Goal: Task Accomplishment & Management: Use online tool/utility

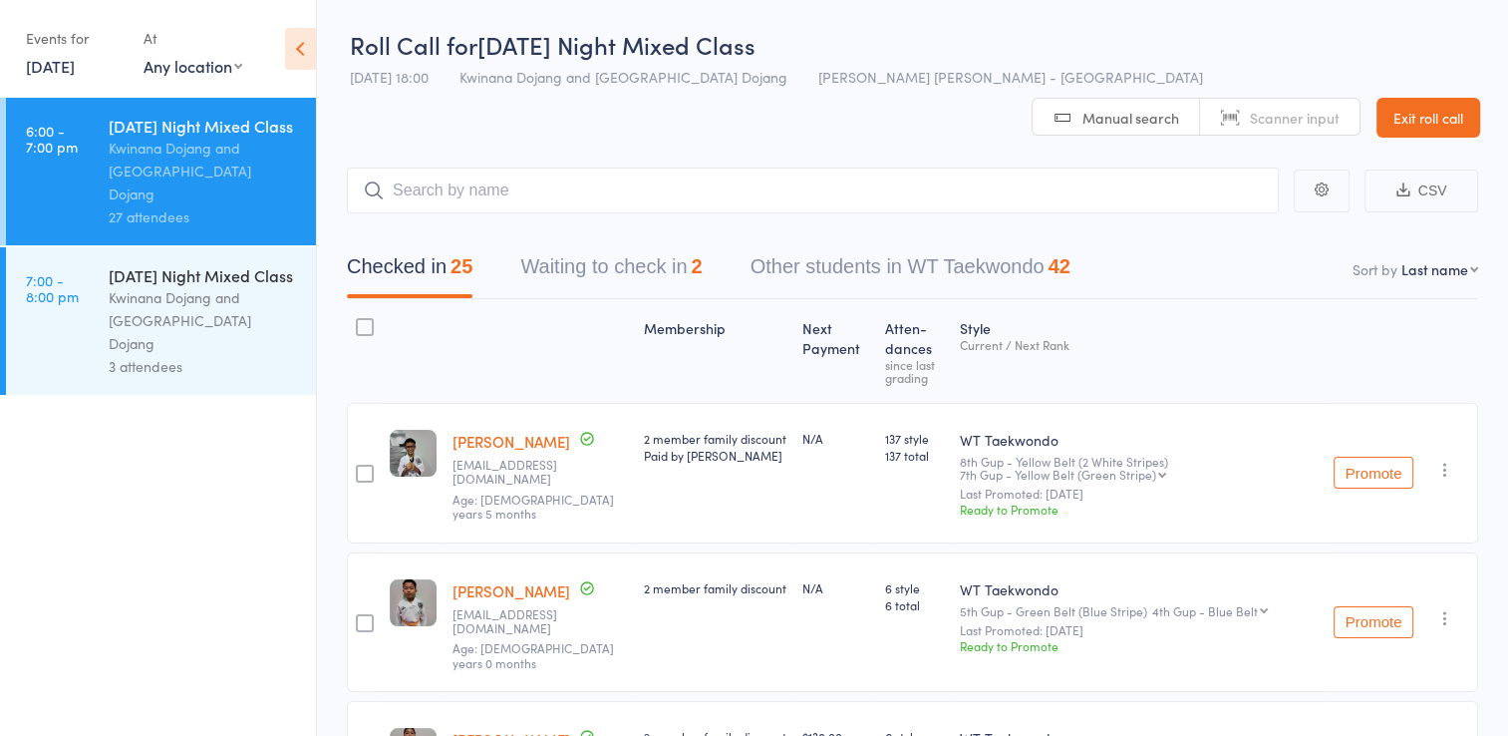
click at [1452, 98] on link "Exit roll call" at bounding box center [1429, 118] width 104 height 40
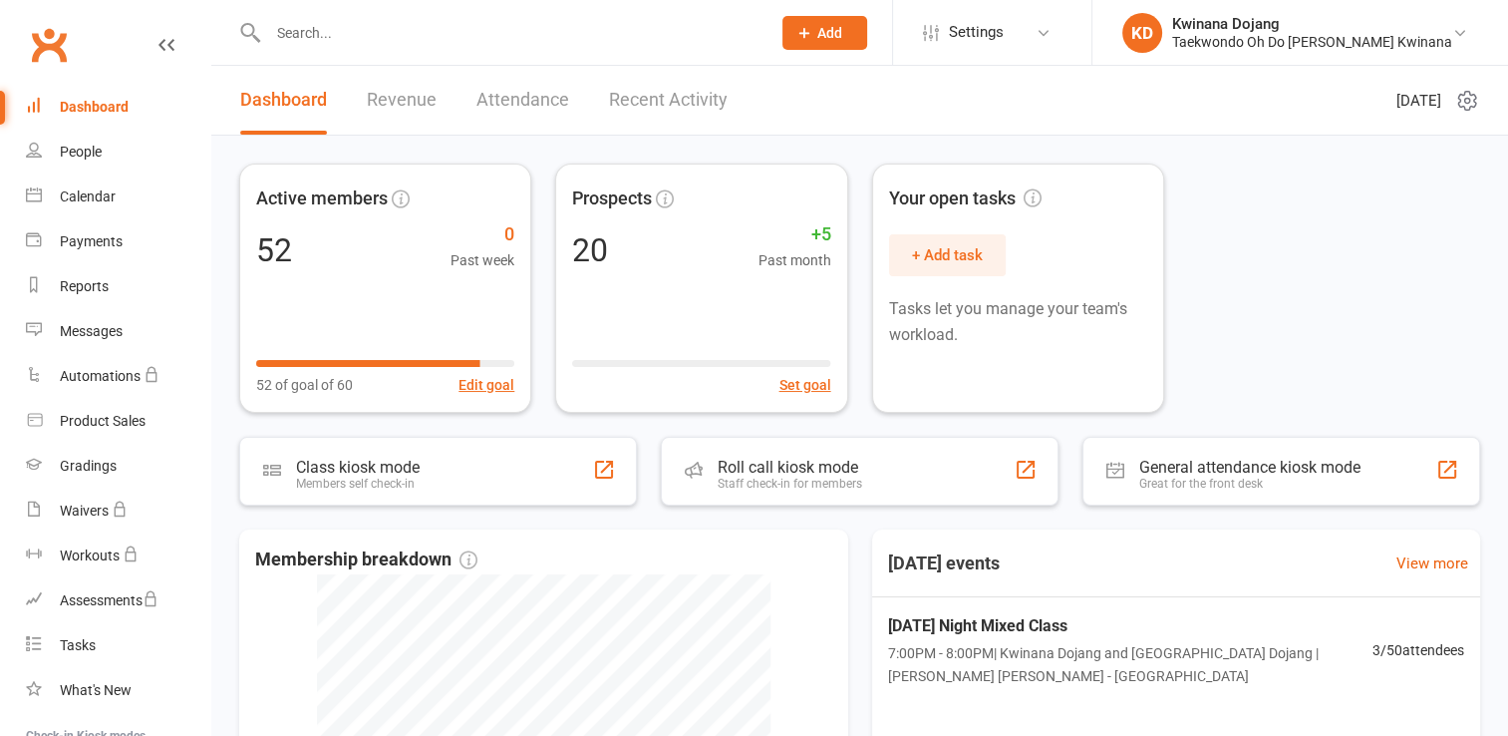
click at [61, 104] on div "Dashboard" at bounding box center [94, 107] width 69 height 16
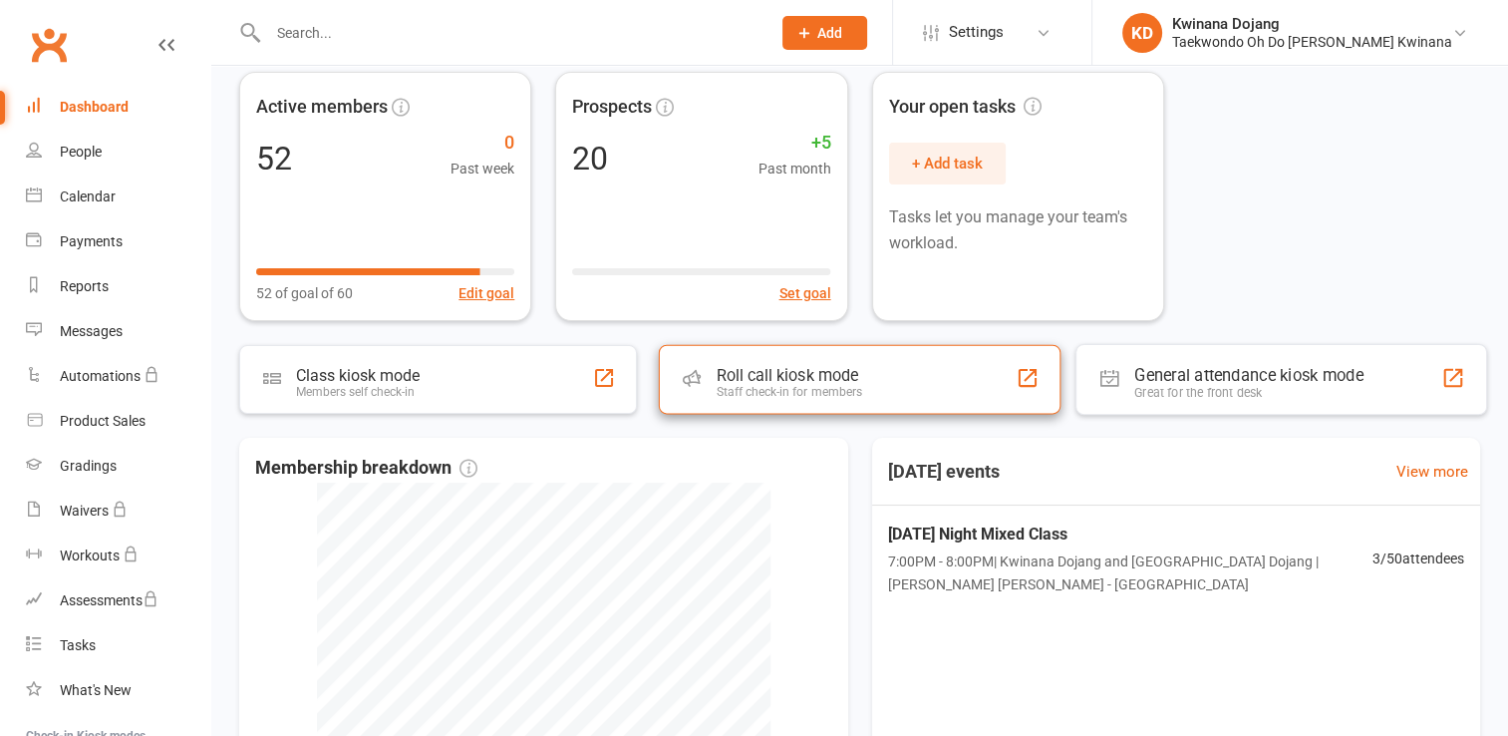
scroll to position [92, 0]
click at [861, 397] on div "Staff check-in for members" at bounding box center [787, 392] width 152 height 15
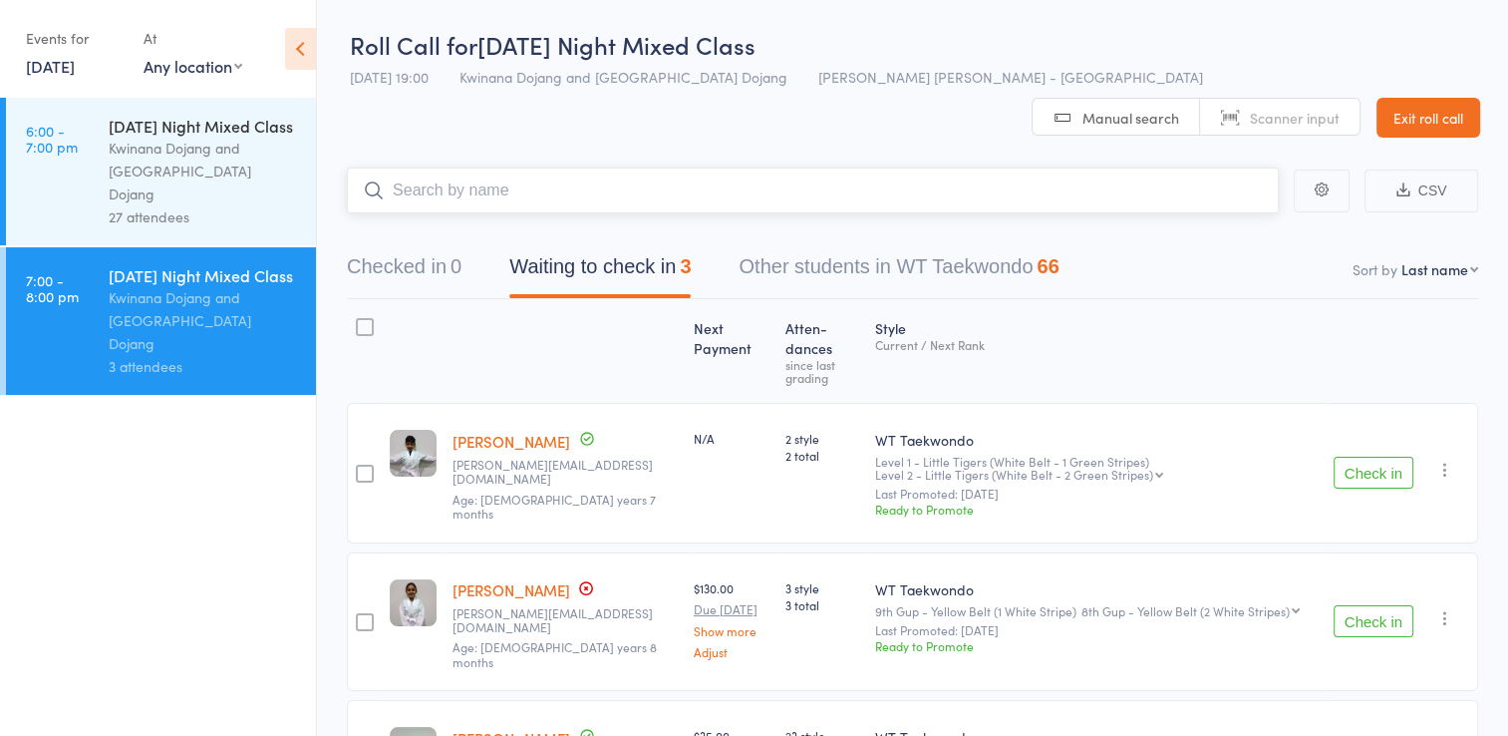
click at [654, 167] on input "search" at bounding box center [813, 190] width 932 height 46
click at [586, 167] on input "search" at bounding box center [813, 190] width 932 height 46
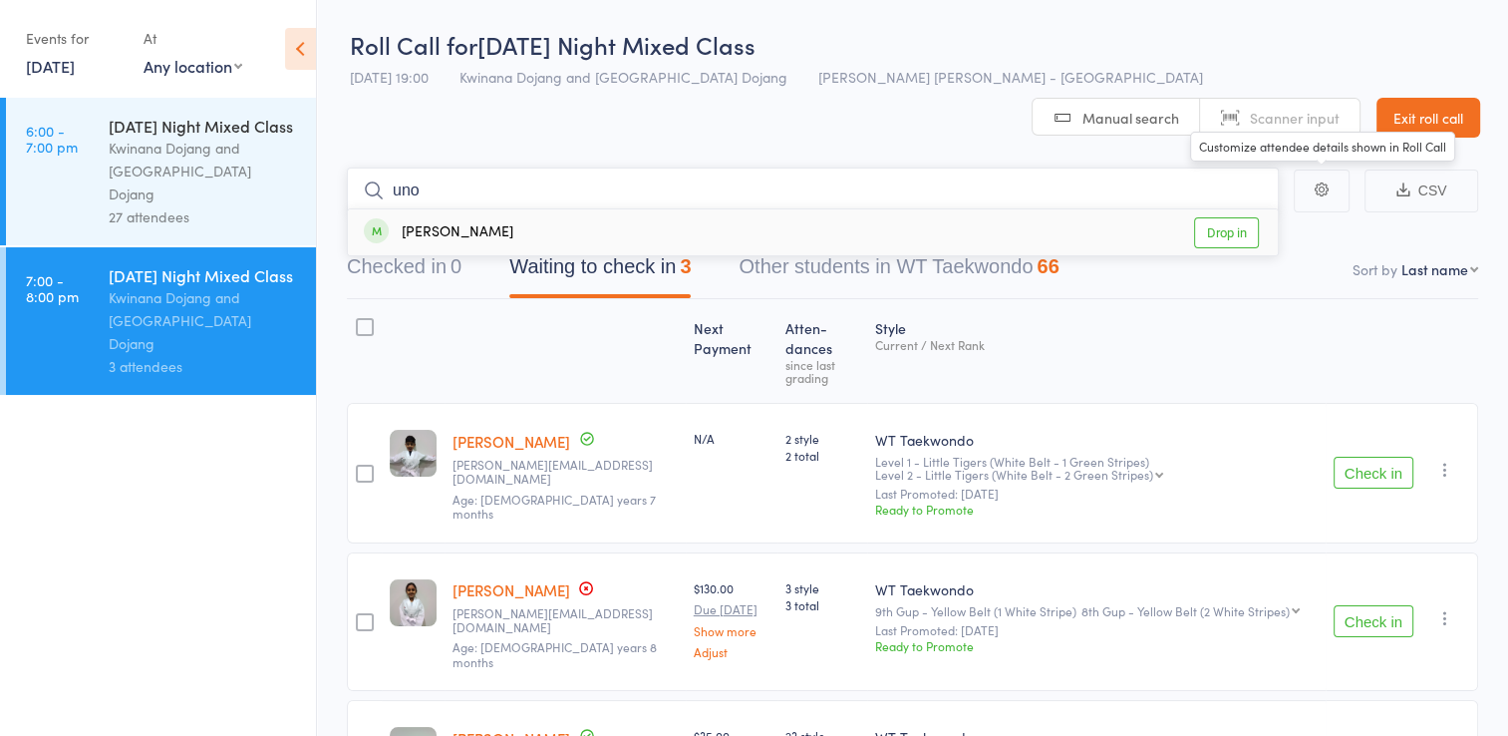
type input "uno"
click at [1246, 217] on link "Drop in" at bounding box center [1226, 232] width 65 height 31
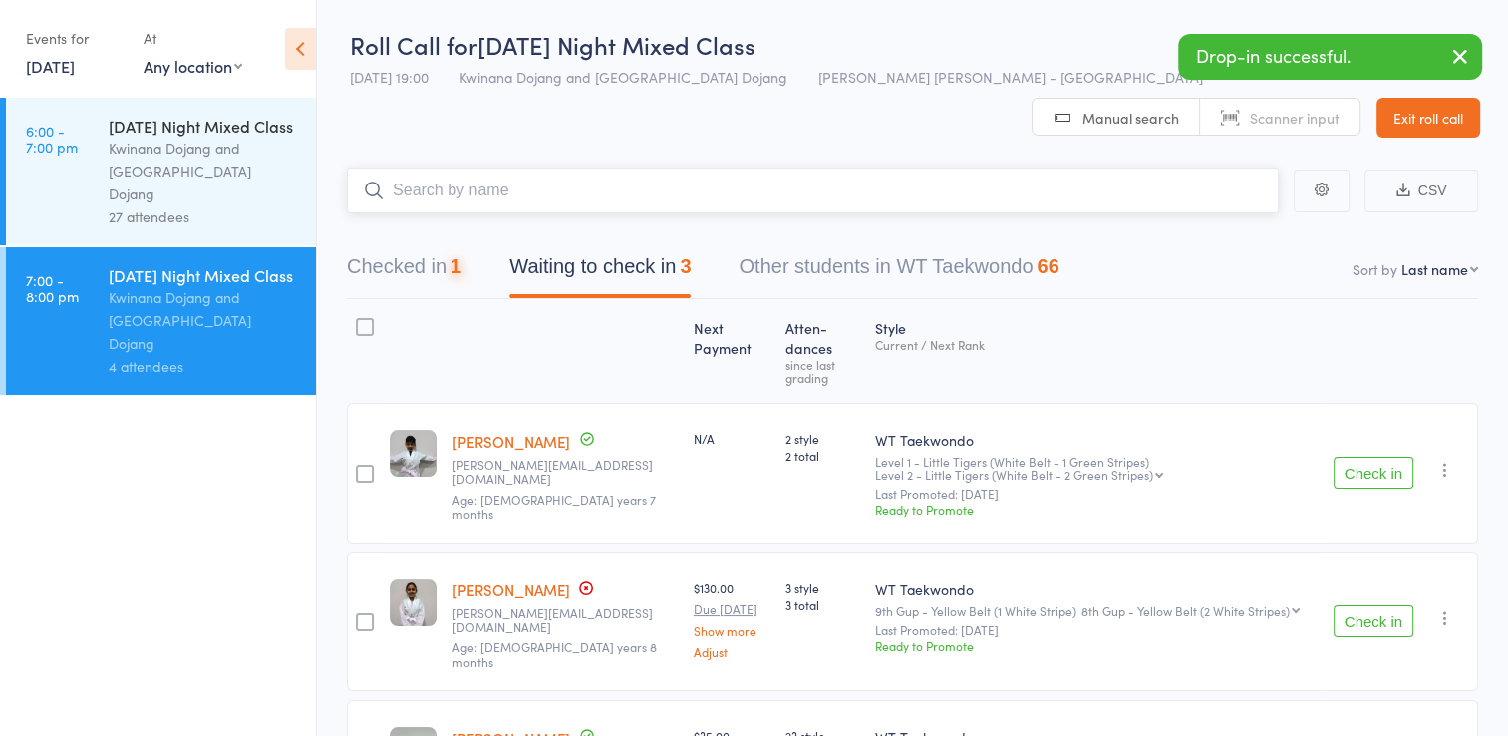
click at [936, 167] on input "search" at bounding box center [813, 190] width 932 height 46
type input "[PERSON_NAME]"
click at [1210, 217] on link "Drop in" at bounding box center [1226, 232] width 65 height 31
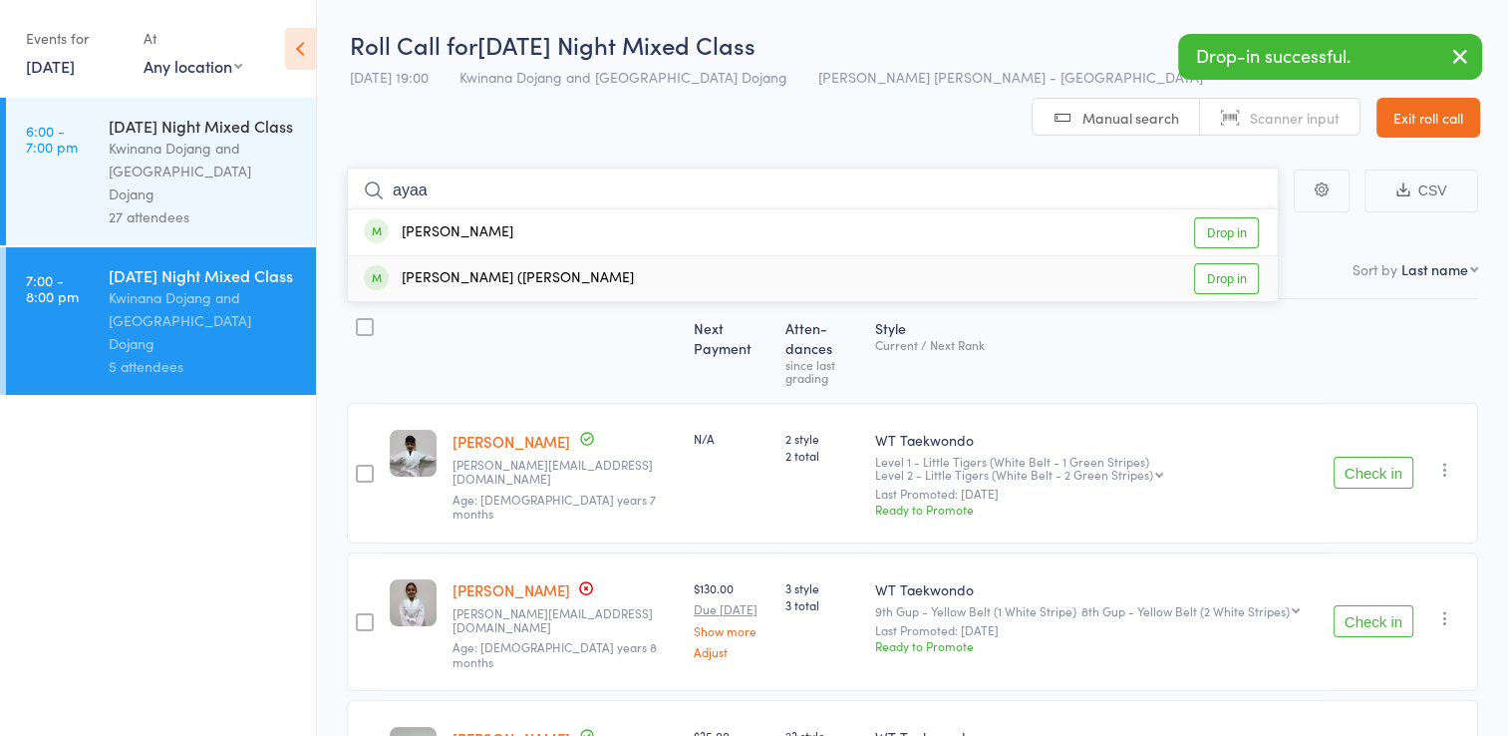
type input "ayaa"
click at [1212, 263] on link "Drop in" at bounding box center [1226, 278] width 65 height 31
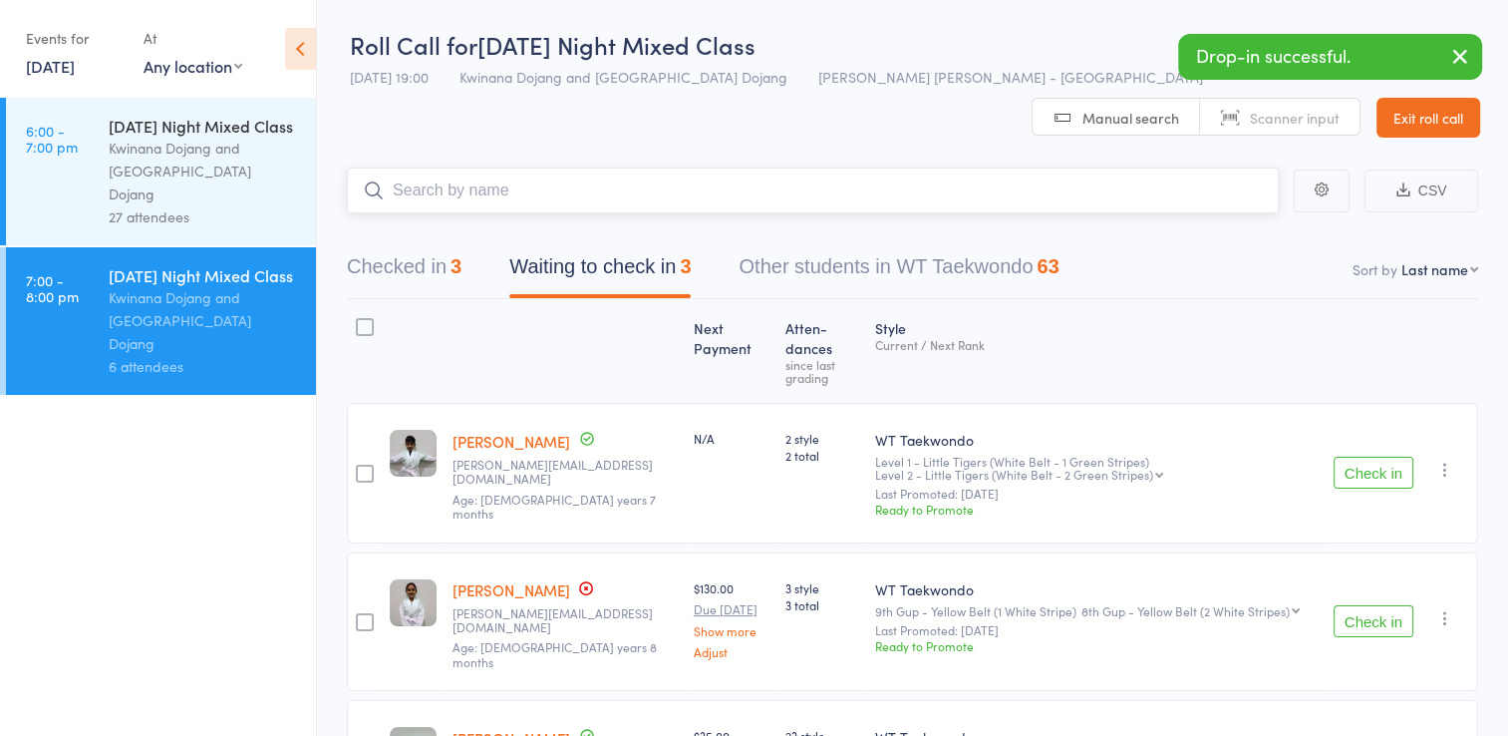
click at [797, 167] on input "search" at bounding box center [813, 190] width 932 height 46
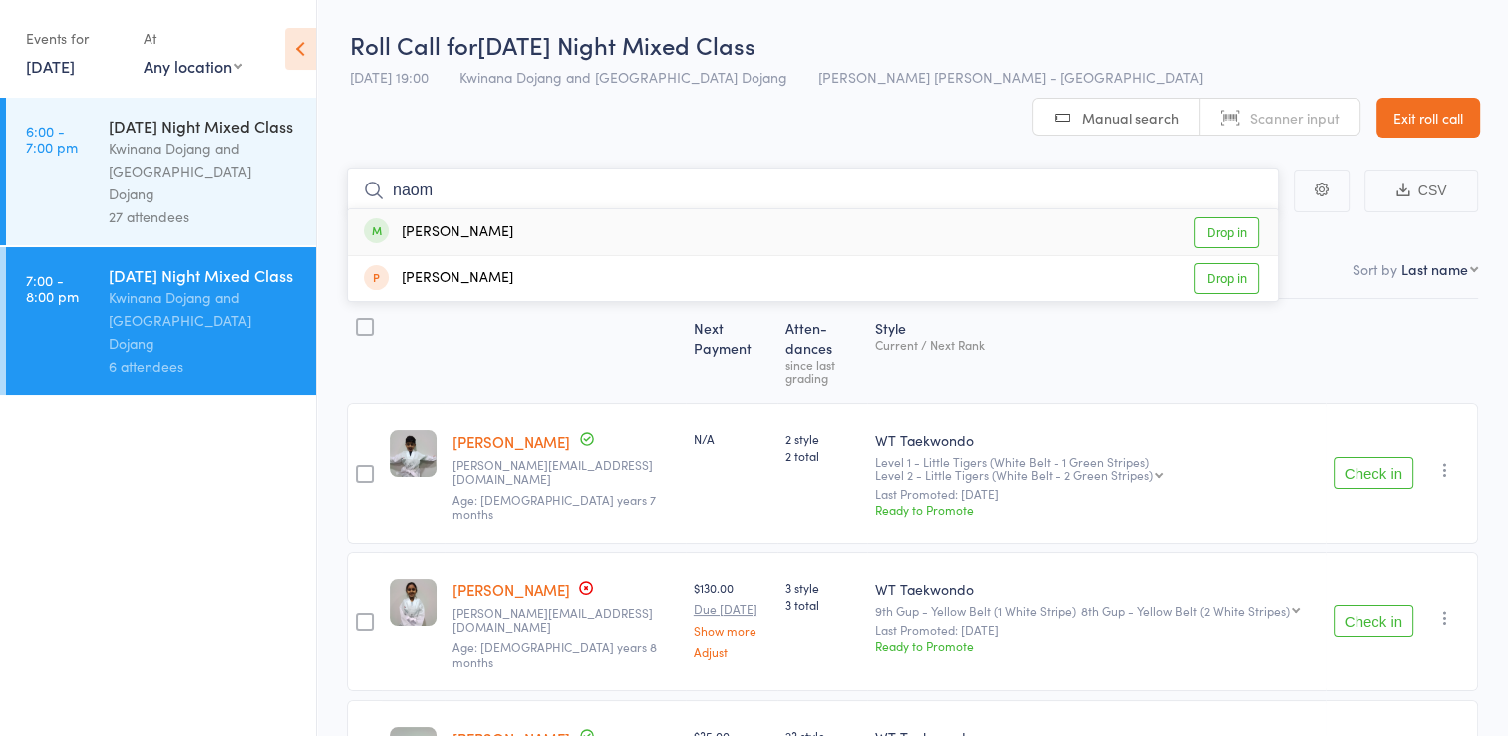
type input "naom"
click at [1232, 217] on link "Drop in" at bounding box center [1226, 232] width 65 height 31
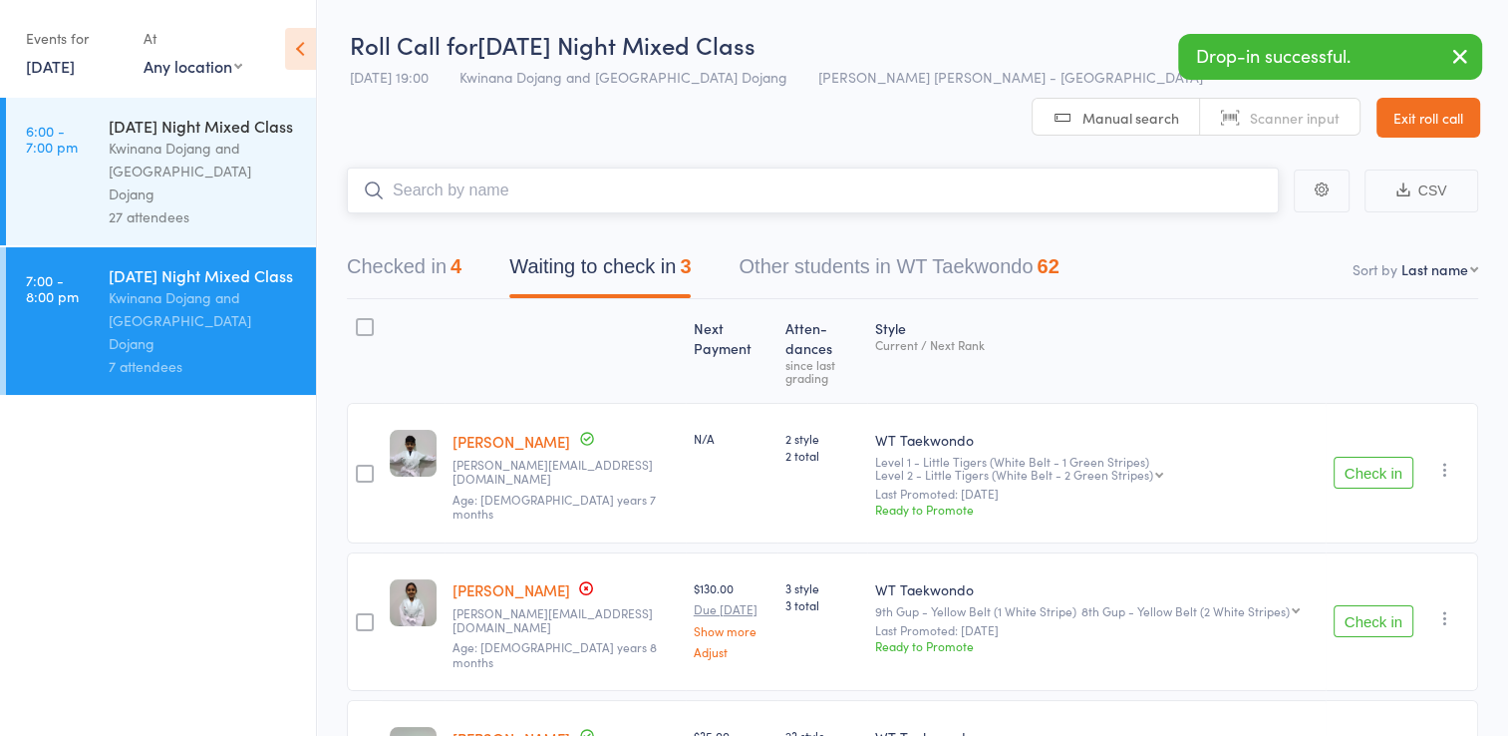
drag, startPoint x: 856, startPoint y: 160, endPoint x: 837, endPoint y: 154, distance: 19.9
click at [857, 167] on input "search" at bounding box center [813, 190] width 932 height 46
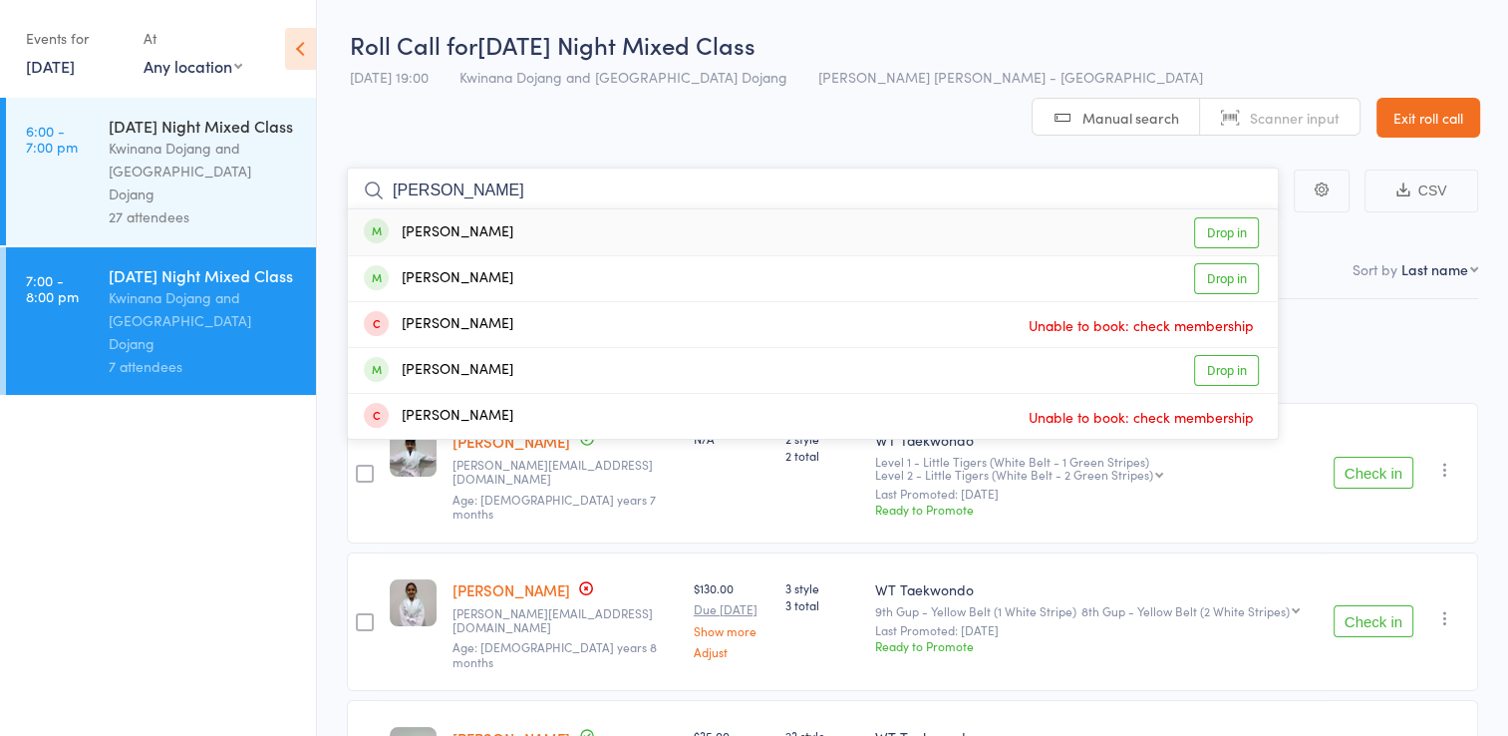
type input "[PERSON_NAME]"
click at [1222, 217] on link "Drop in" at bounding box center [1226, 232] width 65 height 31
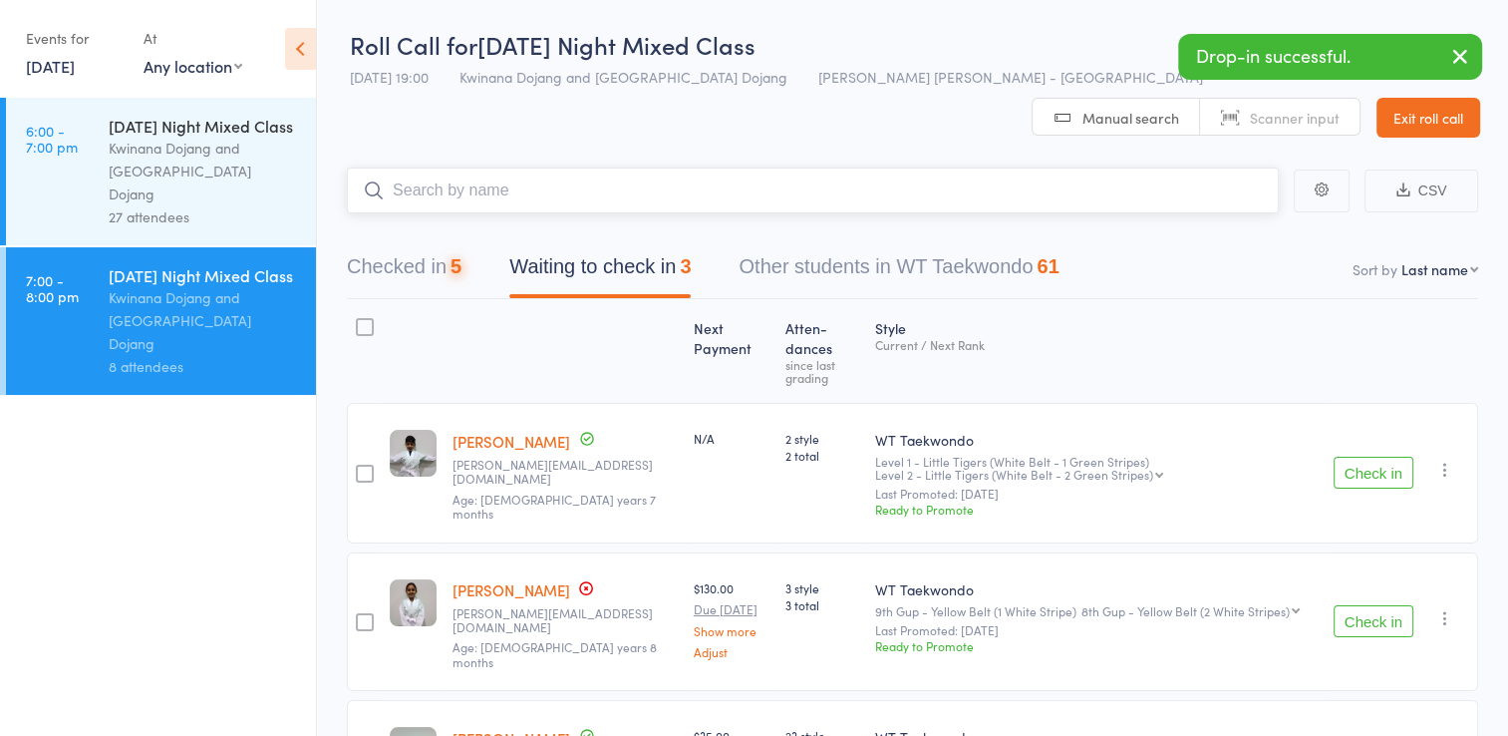
click at [647, 167] on input "search" at bounding box center [813, 190] width 932 height 46
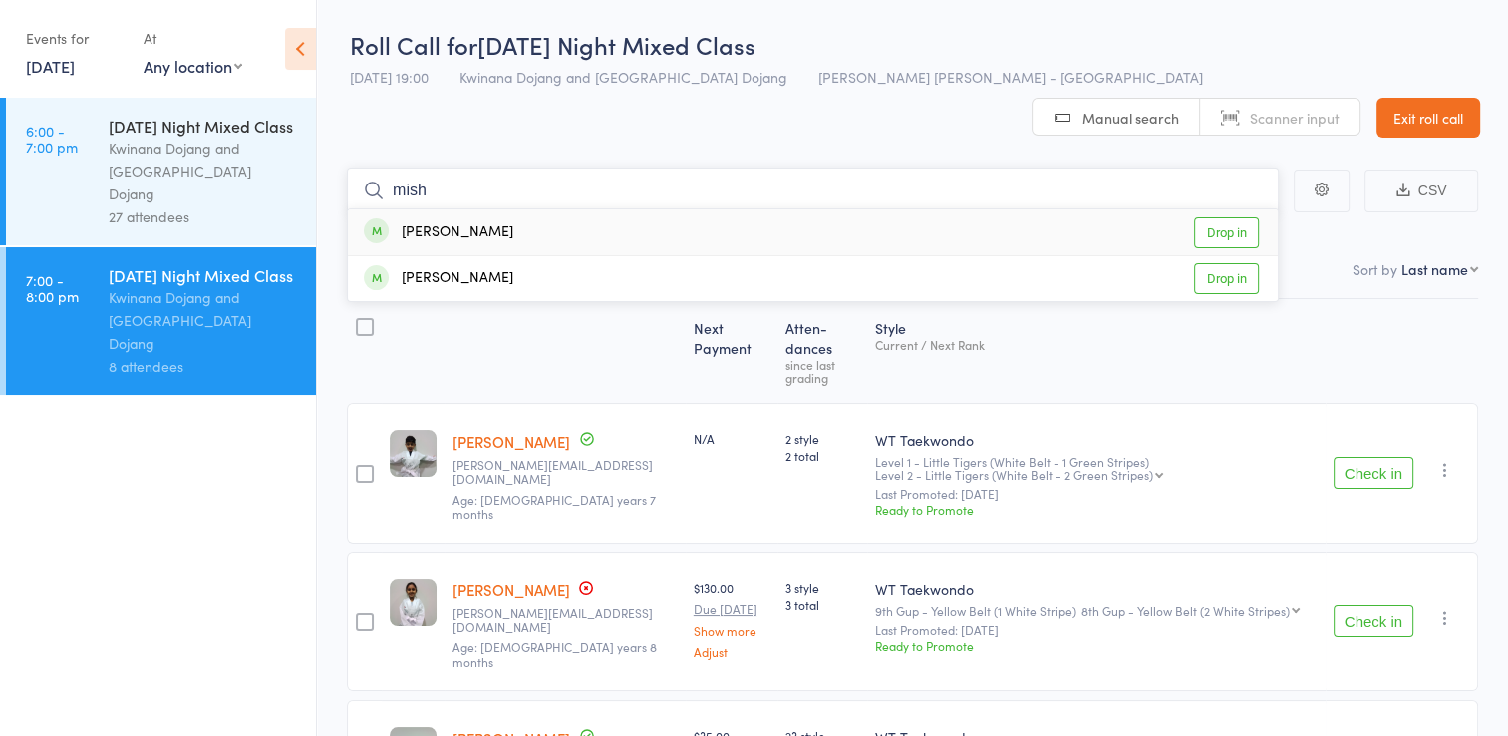
type input "mish"
click at [1237, 217] on link "Drop in" at bounding box center [1226, 232] width 65 height 31
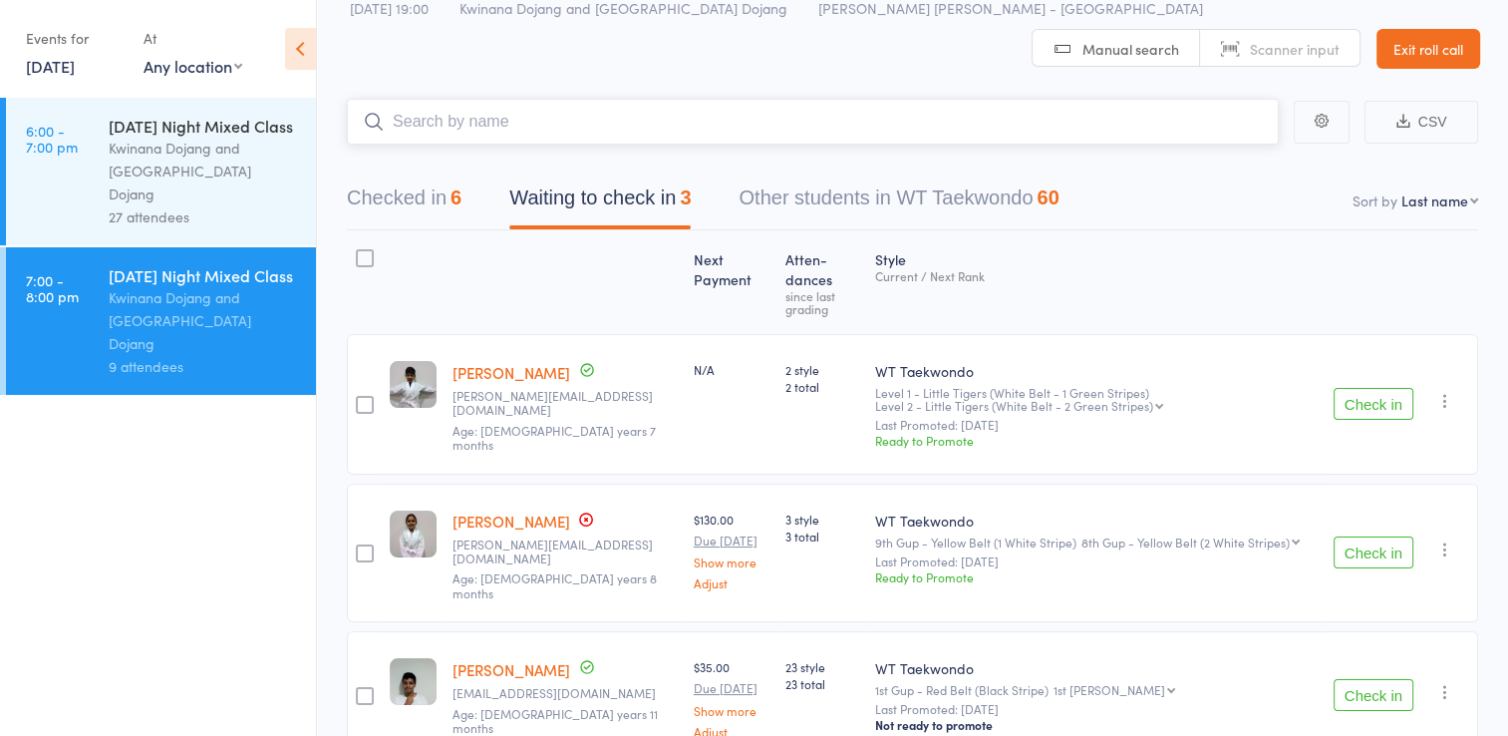
scroll to position [104, 0]
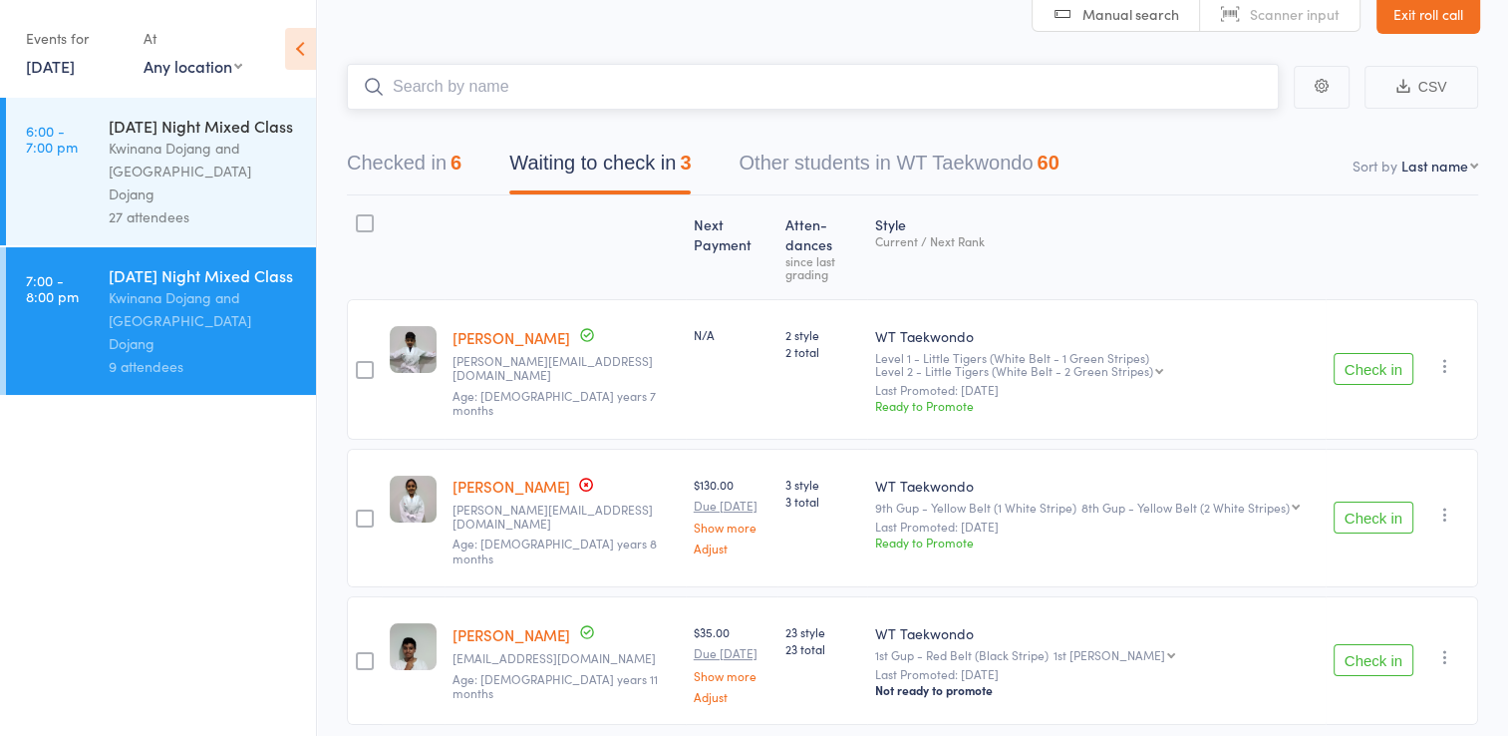
click at [420, 142] on button "Checked in 6" at bounding box center [404, 168] width 115 height 53
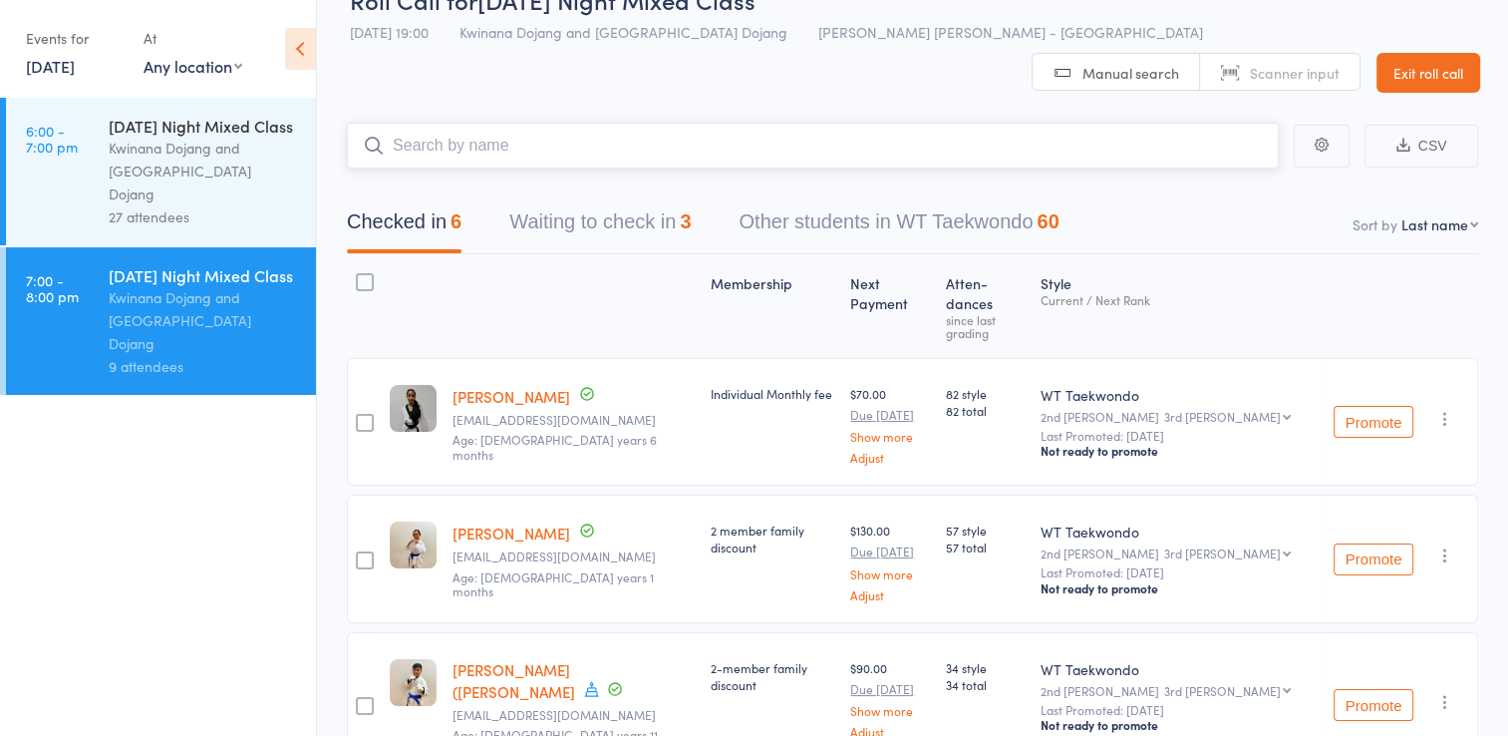
scroll to position [0, 0]
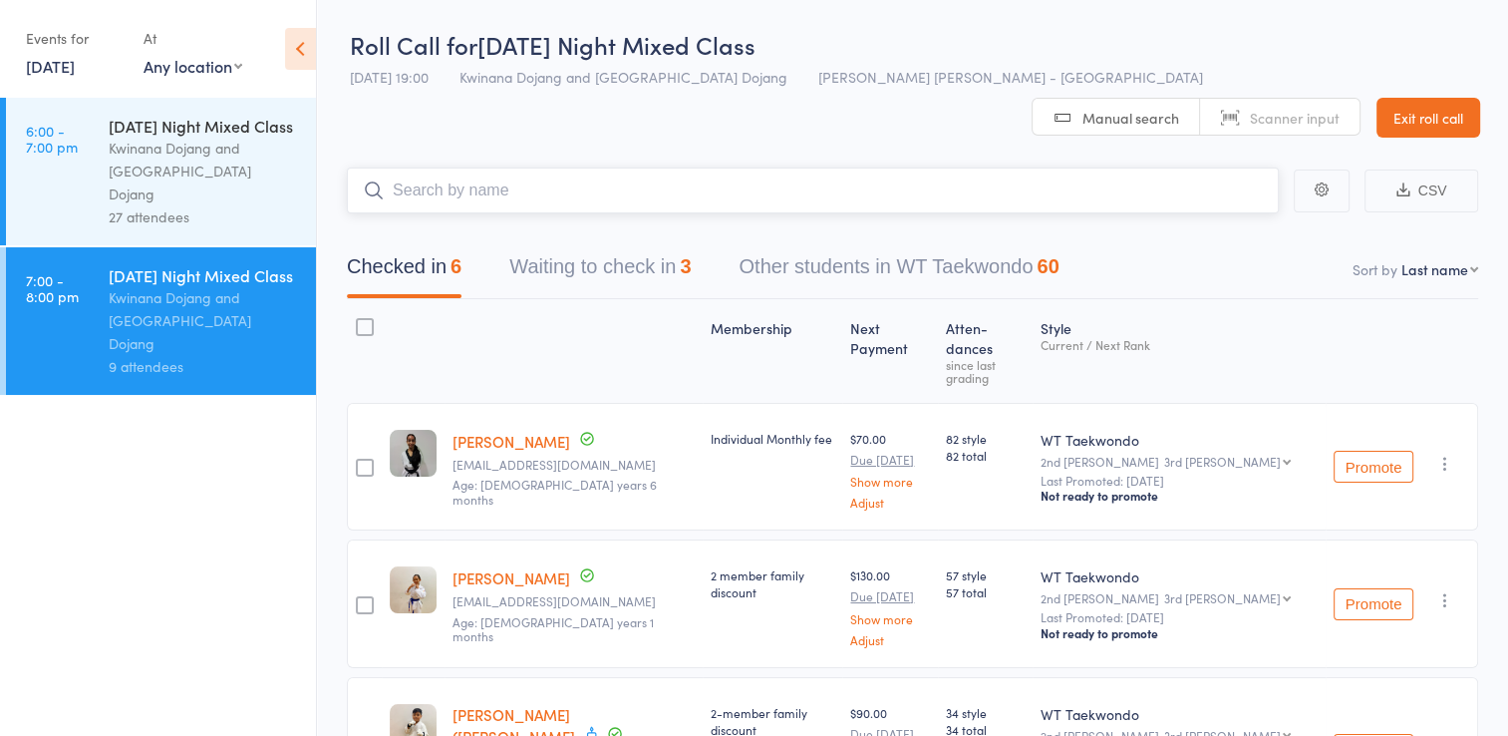
click at [688, 167] on input "search" at bounding box center [813, 190] width 932 height 46
click at [618, 167] on input "search" at bounding box center [813, 190] width 932 height 46
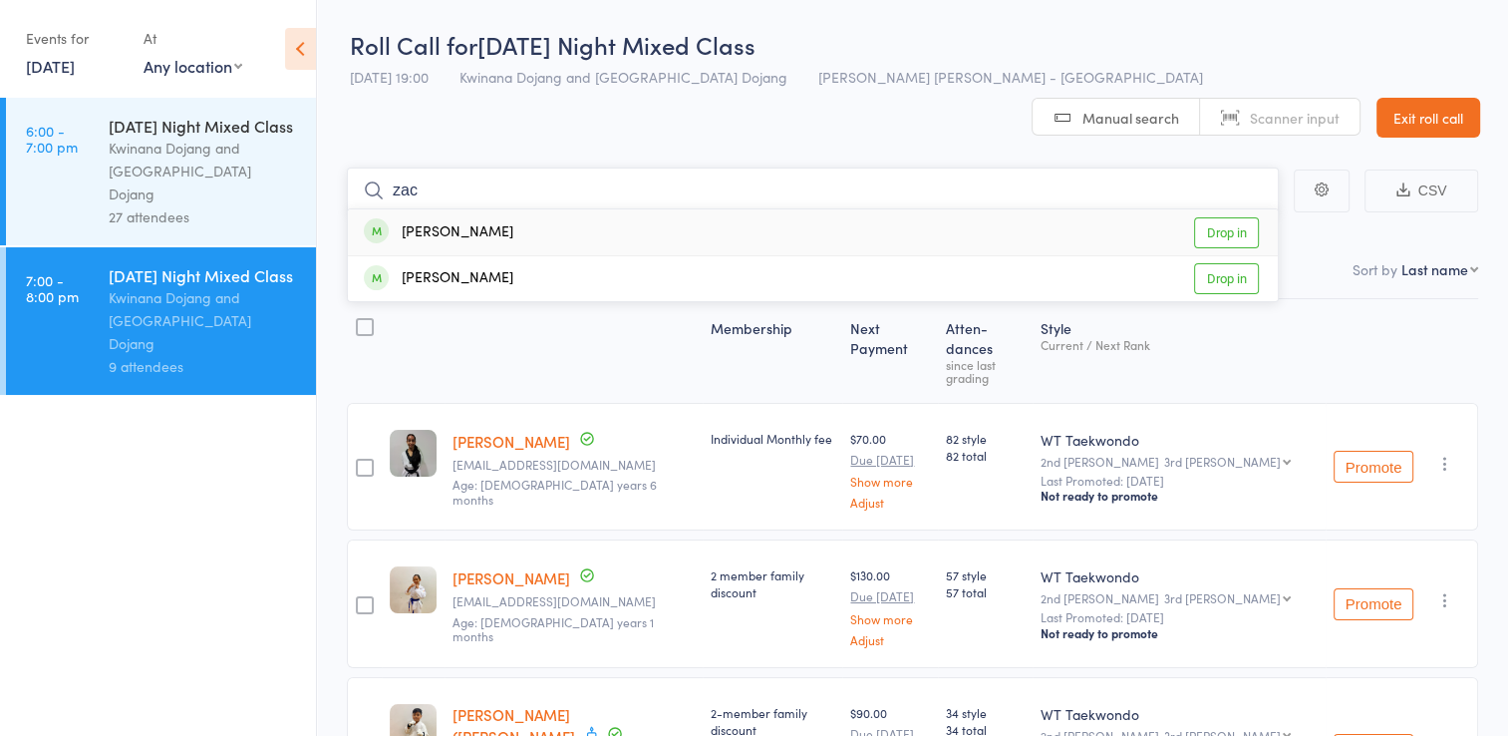
type input "zac"
click at [1211, 217] on link "Drop in" at bounding box center [1226, 232] width 65 height 31
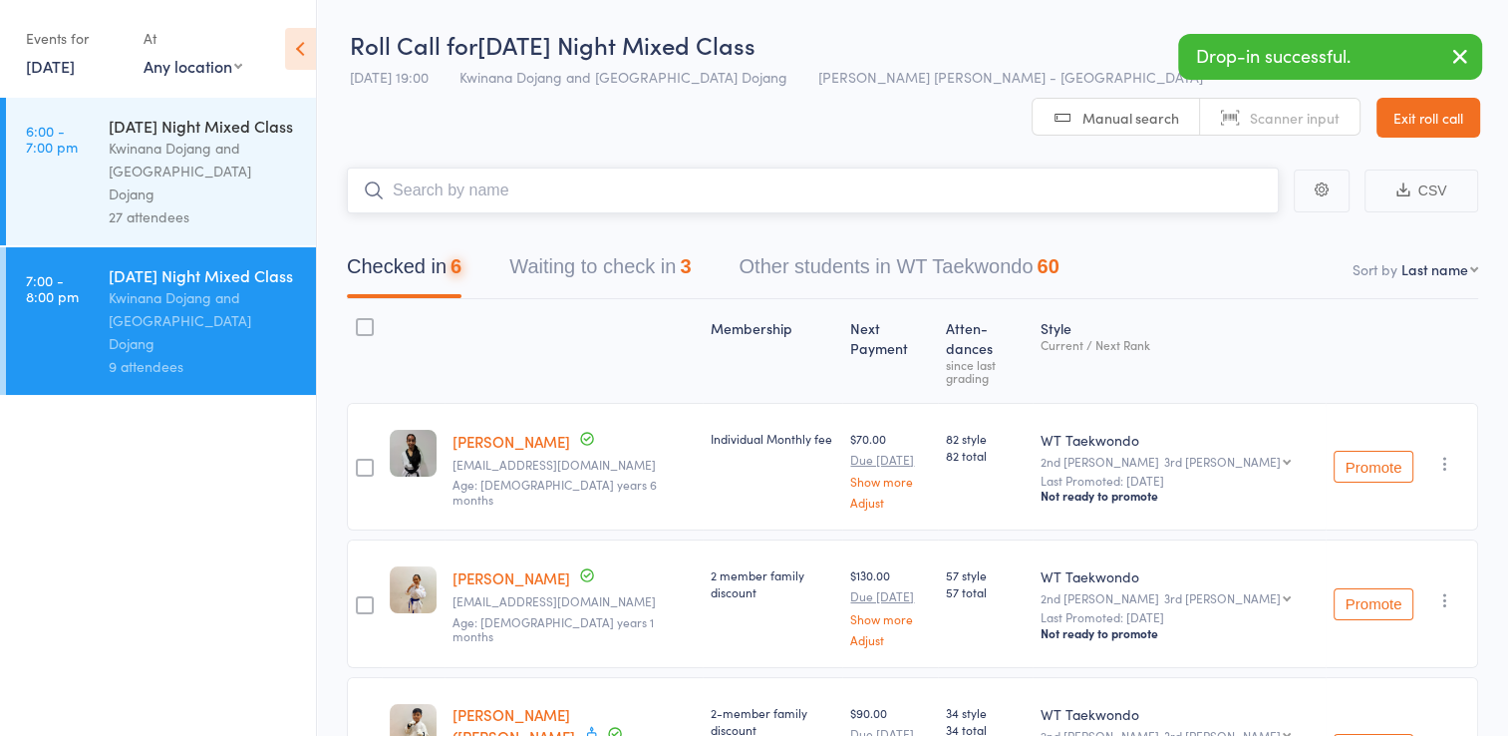
click at [583, 167] on input "search" at bounding box center [813, 190] width 932 height 46
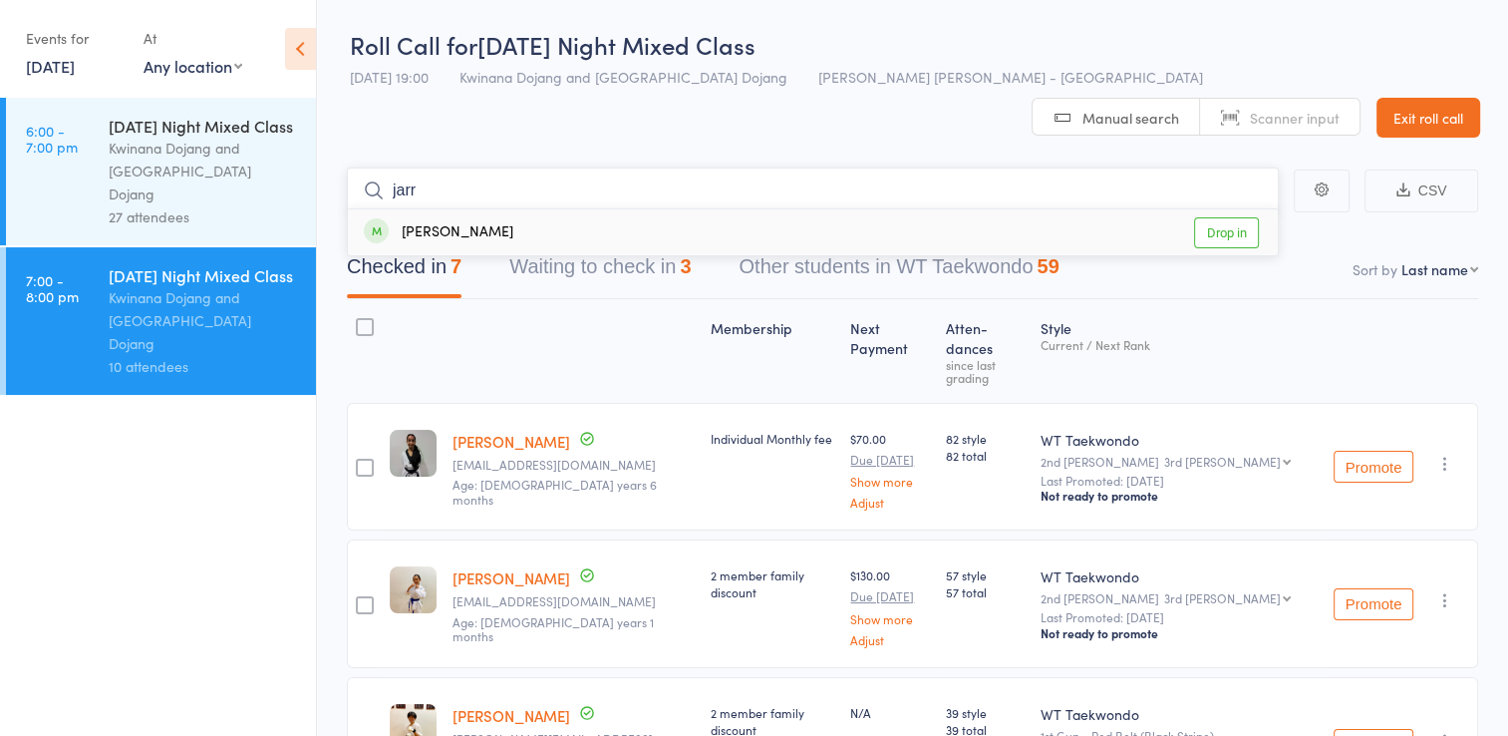
type input "jarr"
click at [1228, 217] on link "Drop in" at bounding box center [1226, 232] width 65 height 31
